Goal: Information Seeking & Learning: Learn about a topic

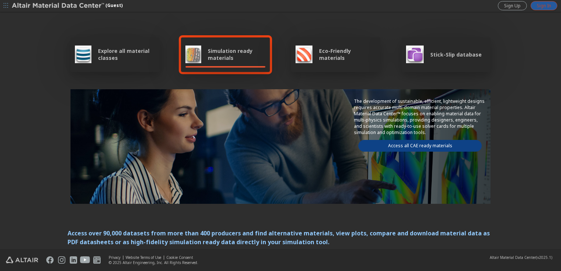
click at [543, 5] on span "Sign In" at bounding box center [544, 6] width 14 height 6
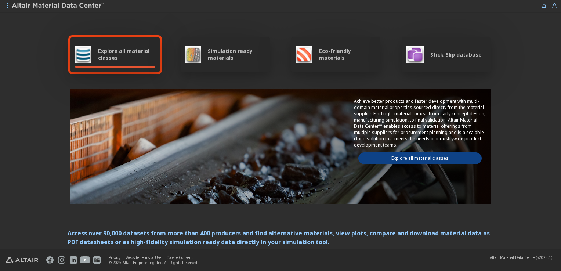
click at [412, 156] on link "Explore all material classes" at bounding box center [419, 158] width 123 height 12
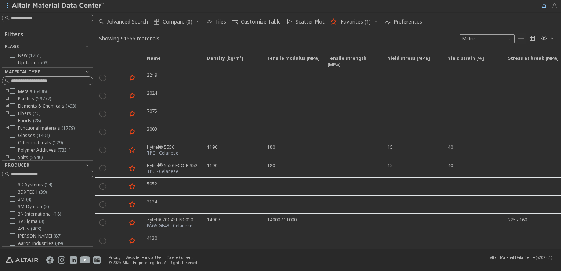
click at [554, 5] on icon "button" at bounding box center [555, 6] width 6 height 6
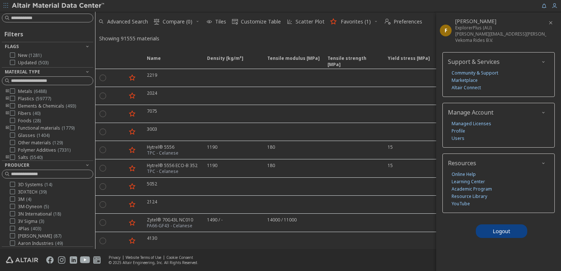
click at [354, 37] on div "Showing 91555 materials Metric   " at bounding box center [328, 38] width 466 height 14
click at [115, 17] on span "Advanced Search" at bounding box center [123, 22] width 53 height 16
